Goal: Transaction & Acquisition: Book appointment/travel/reservation

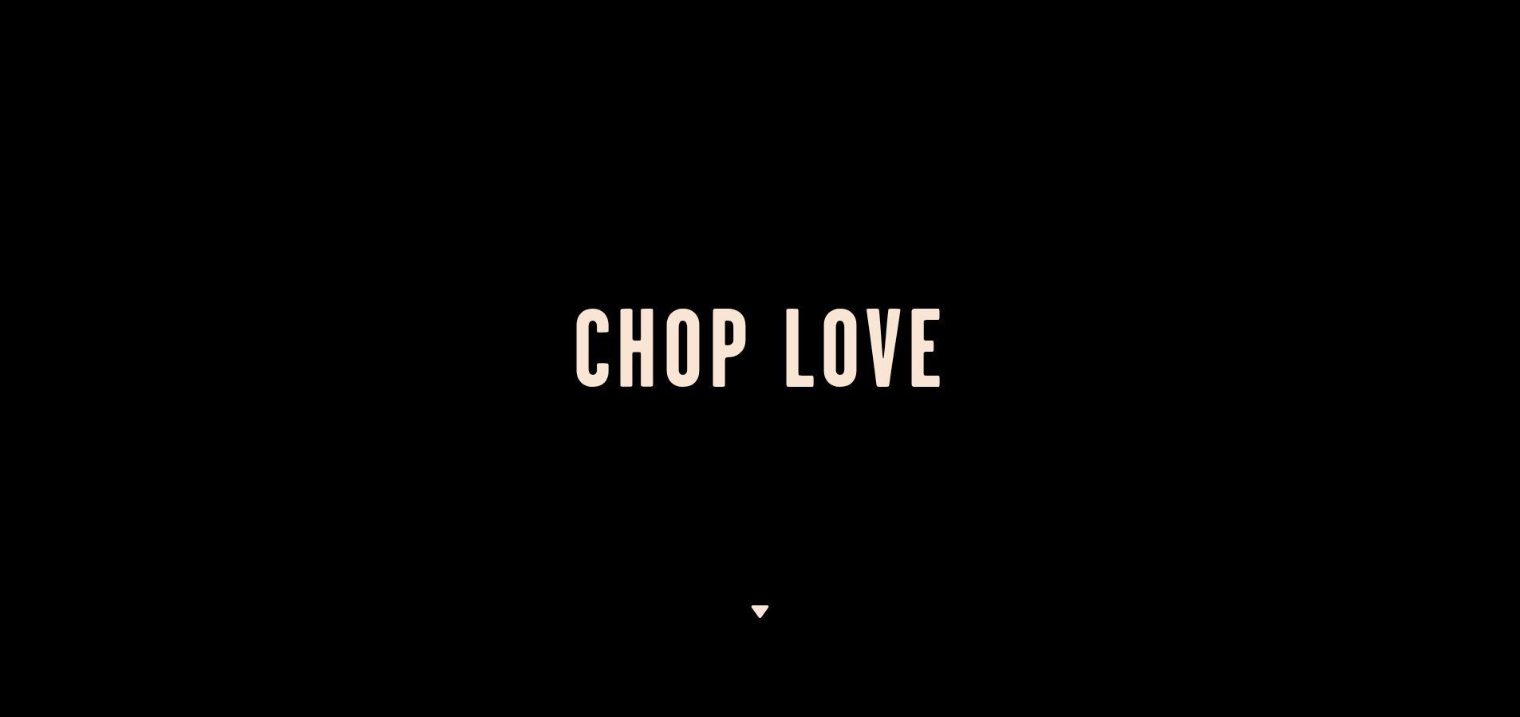
click at [1180, 52] on div at bounding box center [760, 358] width 1520 height 717
click at [799, 279] on div at bounding box center [760, 358] width 1520 height 717
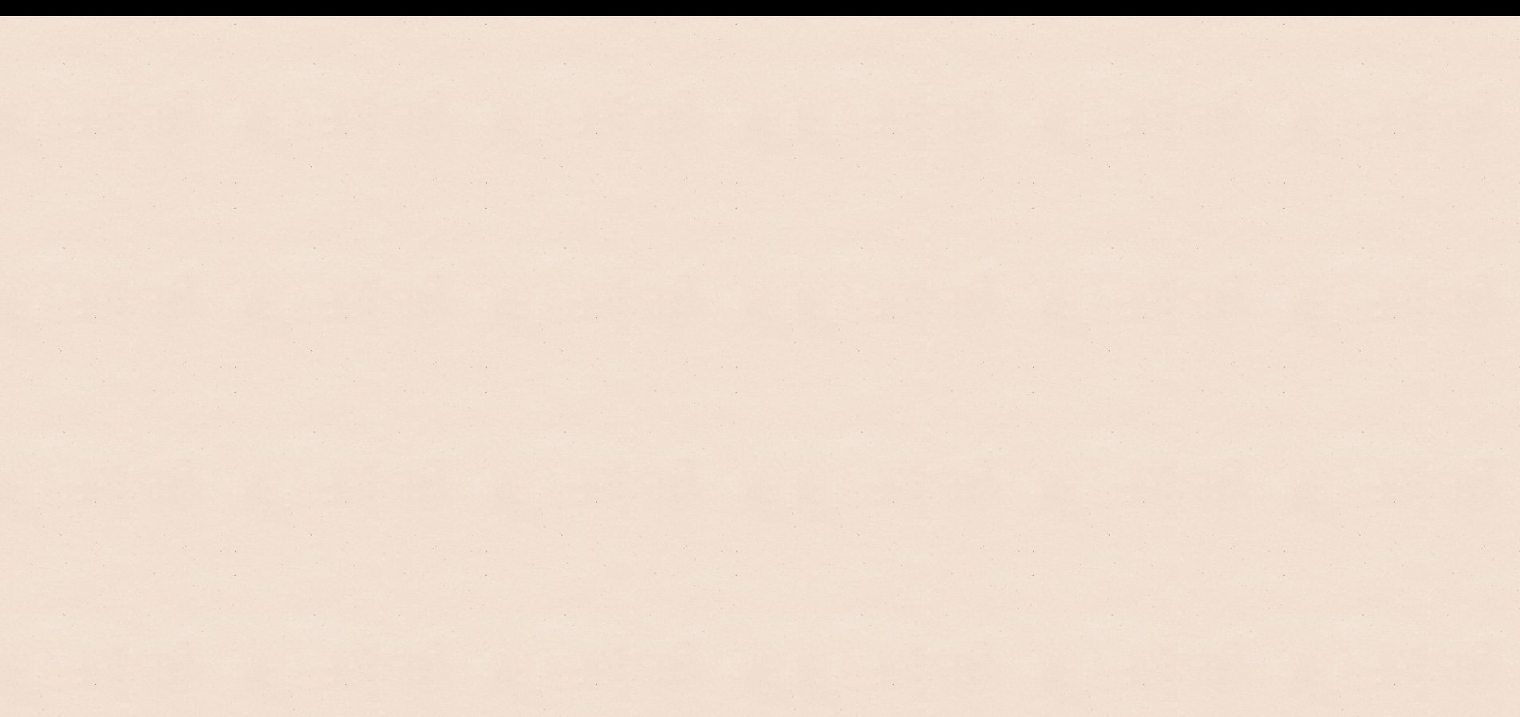
scroll to position [1339, 0]
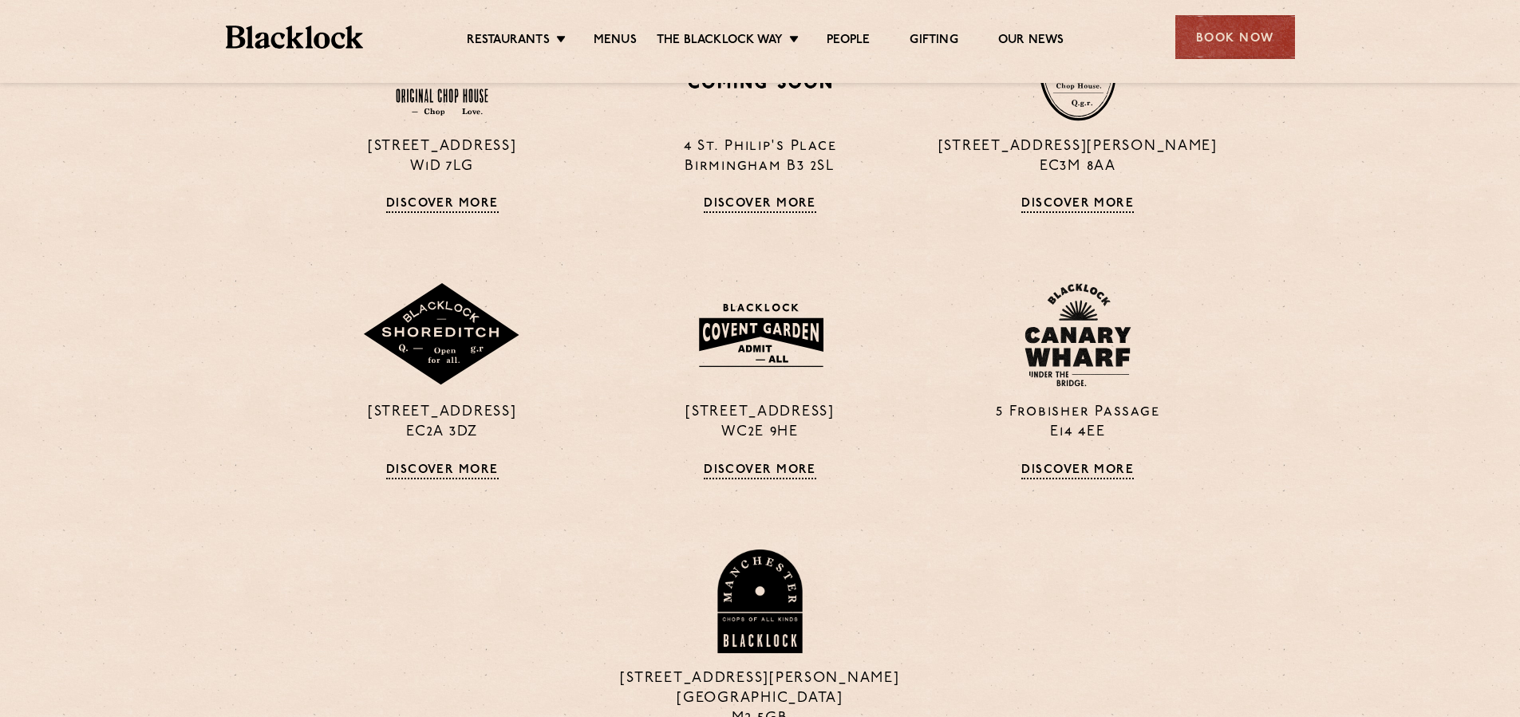
click at [1217, 25] on div "Book Now" at bounding box center [1236, 37] width 120 height 44
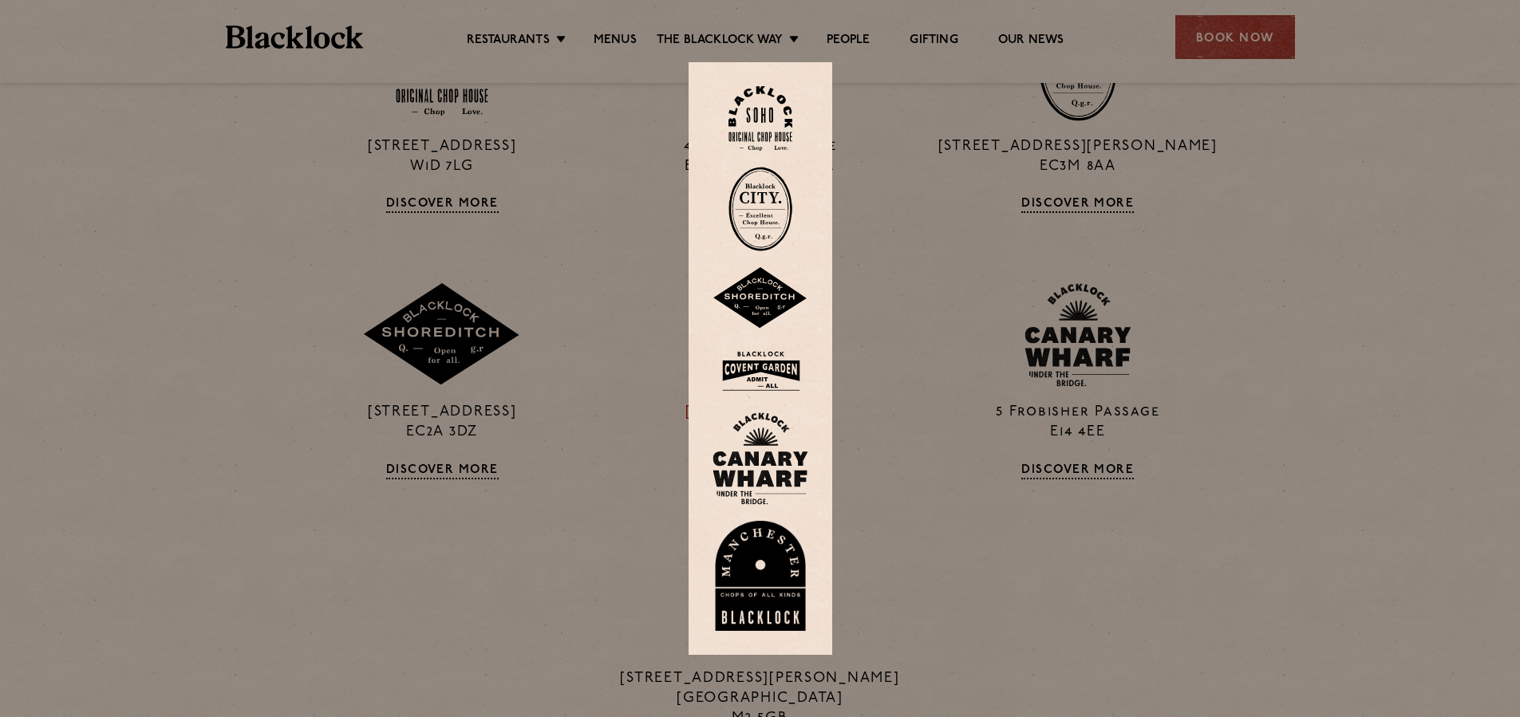
click at [784, 380] on img at bounding box center [761, 372] width 96 height 52
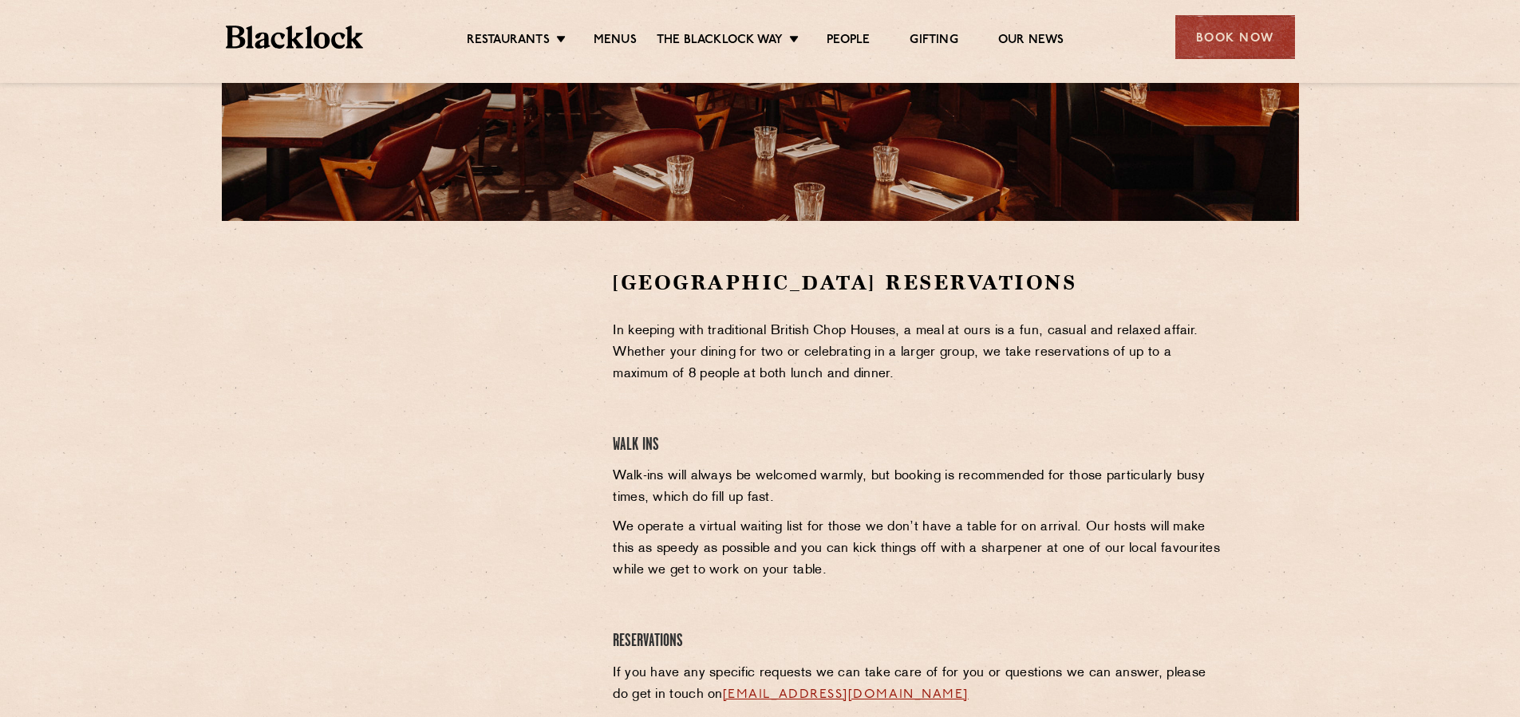
scroll to position [355, 0]
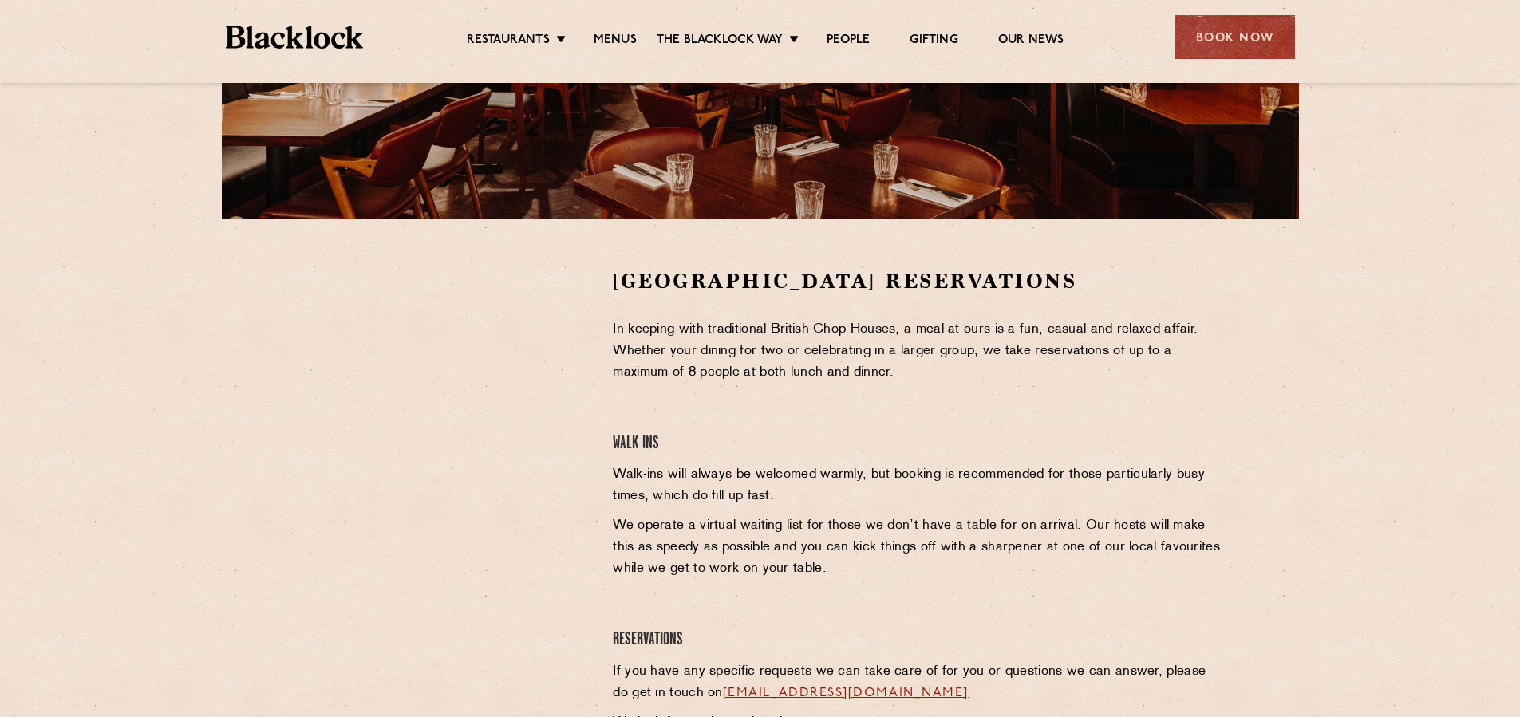
click at [1282, 368] on section "Covent Garden Reservations In keeping with traditional British Chop Houses, a m…" at bounding box center [760, 504] width 1520 height 571
